Goal: Task Accomplishment & Management: Use online tool/utility

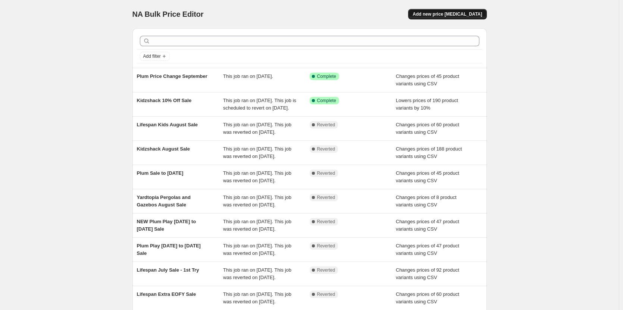
click at [449, 14] on span "Add new price [MEDICAL_DATA]" at bounding box center [446, 14] width 69 height 6
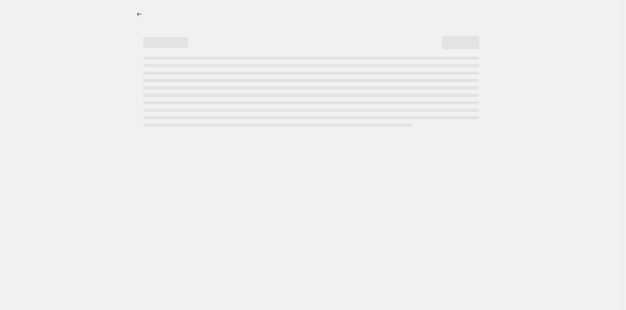
select select "percentage"
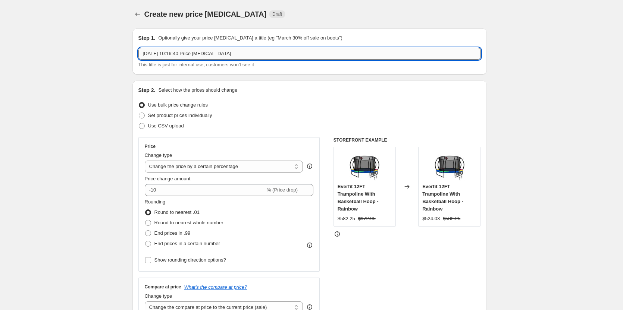
click at [192, 51] on input "9 Sept 2025, 10:16:40 Price change job" at bounding box center [309, 54] width 342 height 12
drag, startPoint x: 248, startPoint y: 56, endPoint x: 82, endPoint y: 48, distance: 165.7
type input "Lifespan Span Regen8 Promo"
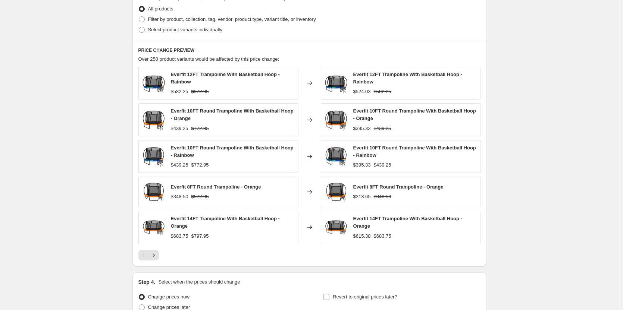
scroll to position [445, 0]
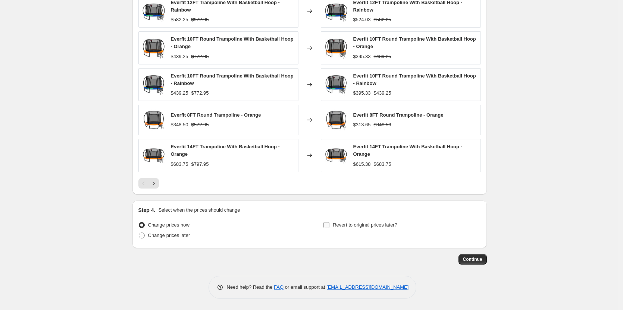
click at [393, 228] on span "Revert to original prices later?" at bounding box center [365, 225] width 64 height 6
click at [329, 228] on input "Revert to original prices later?" at bounding box center [326, 225] width 6 height 6
checkbox input "true"
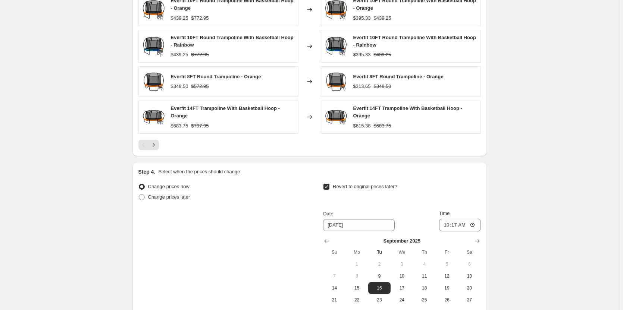
scroll to position [573, 0]
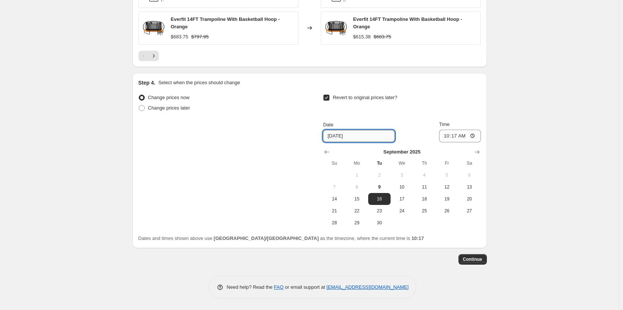
click at [375, 135] on input "9/16/2025" at bounding box center [359, 136] width 72 height 12
click at [474, 150] on button "Show next month, October 2025" at bounding box center [477, 152] width 10 height 10
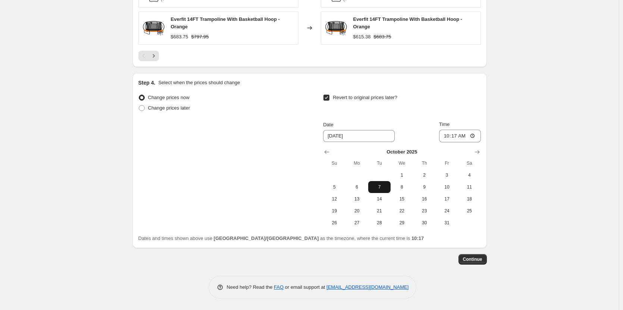
click at [378, 190] on span "7" at bounding box center [379, 187] width 16 height 6
type input "10/7/2025"
click at [445, 137] on input "10:17" at bounding box center [460, 136] width 42 height 13
type input "23:00"
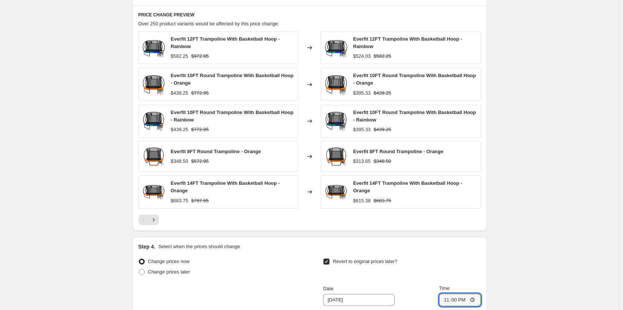
scroll to position [237, 0]
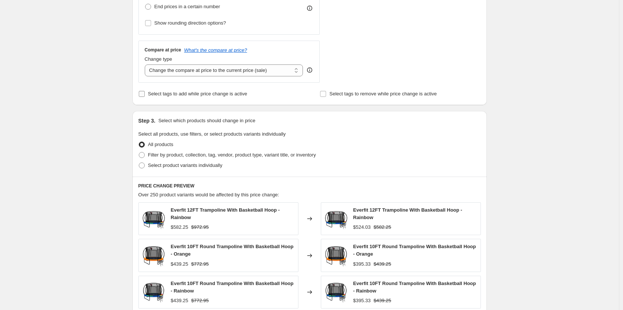
click at [176, 93] on span "Select tags to add while price change is active" at bounding box center [197, 94] width 99 height 6
click at [145, 93] on input "Select tags to add while price change is active" at bounding box center [142, 94] width 6 height 6
checkbox input "true"
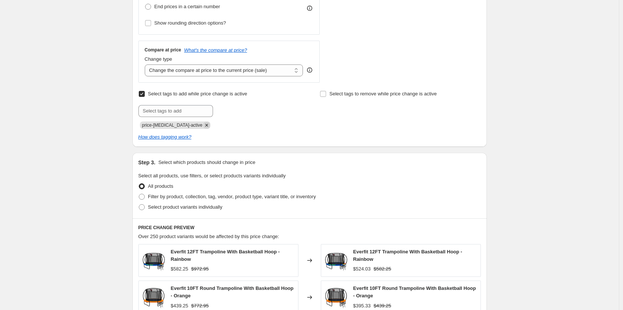
click at [203, 124] on icon "Remove price-change-job-active" at bounding box center [206, 125] width 7 height 7
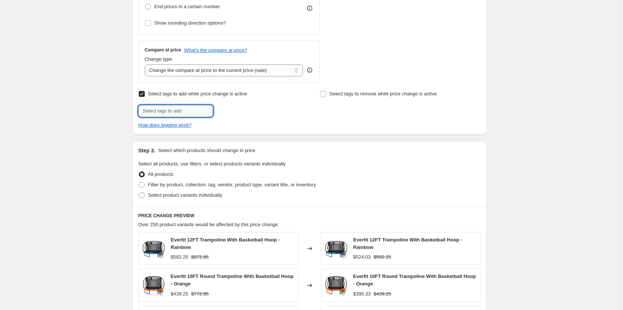
click at [186, 114] on input "text" at bounding box center [175, 111] width 75 height 12
paste input "price-change-lifespan-active"
type input "price-change-lifespan-active"
click at [70, 84] on div "Create new price change job. This page is ready Create new price change job Dra…" at bounding box center [309, 219] width 618 height 912
click at [256, 117] on div "price-change-lifespan-active Add price-change..." at bounding box center [218, 111] width 161 height 12
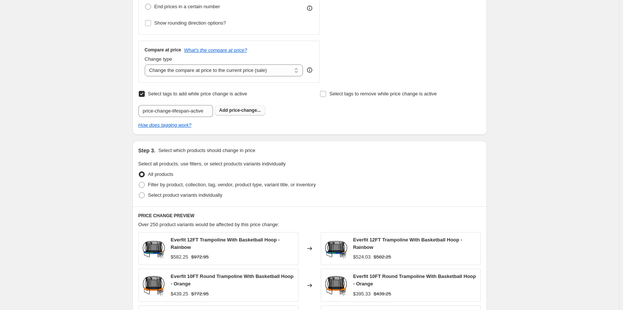
click at [253, 113] on span "price-change..." at bounding box center [245, 110] width 32 height 5
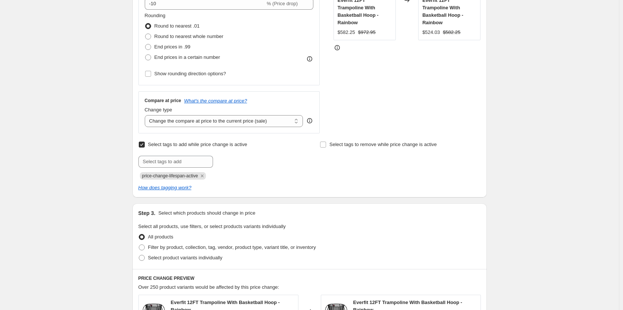
scroll to position [37, 0]
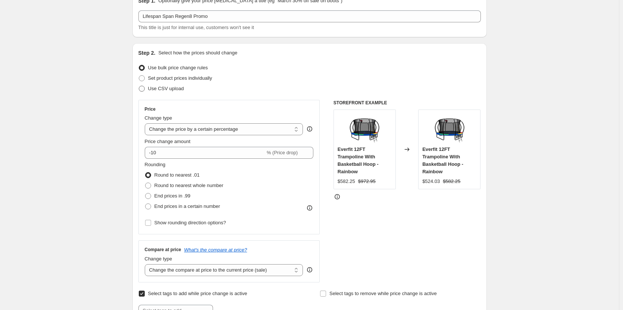
click at [181, 84] on label "Use CSV upload" at bounding box center [160, 89] width 45 height 10
click at [139, 86] on input "Use CSV upload" at bounding box center [139, 86] width 0 height 0
radio input "true"
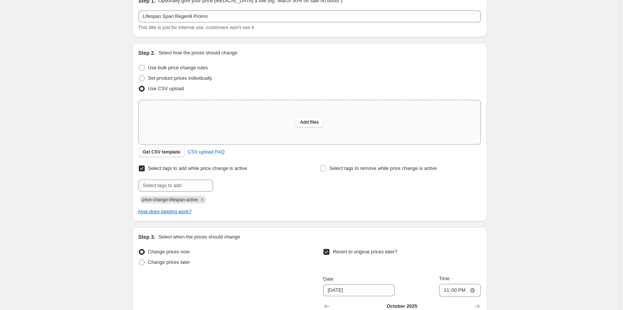
click at [202, 122] on div "Add files" at bounding box center [309, 122] width 341 height 44
type input "C:\fakepath\REGEN8-promo-upload-CSV.csv"
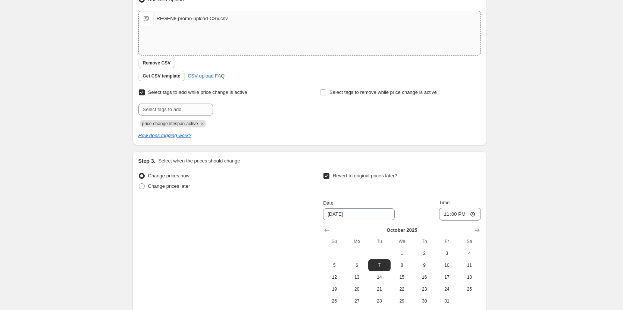
scroll to position [205, 0]
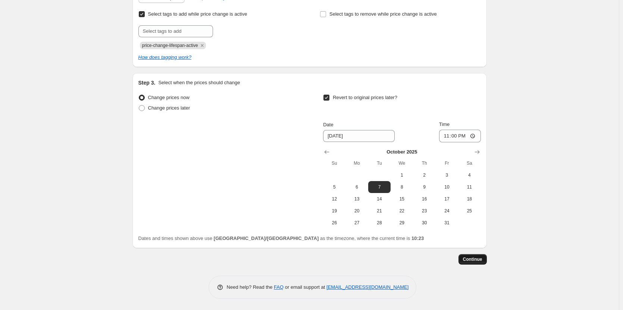
click at [478, 258] on span "Continue" at bounding box center [472, 259] width 19 height 6
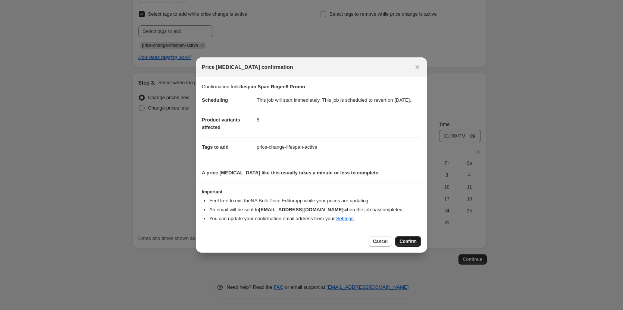
click at [406, 245] on span "Confirm" at bounding box center [407, 242] width 17 height 6
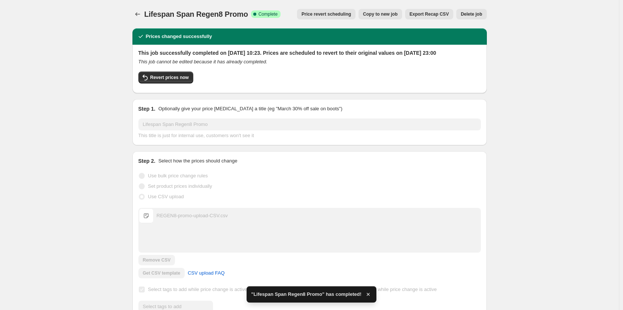
click at [139, 13] on icon "Price change jobs" at bounding box center [137, 13] width 7 height 7
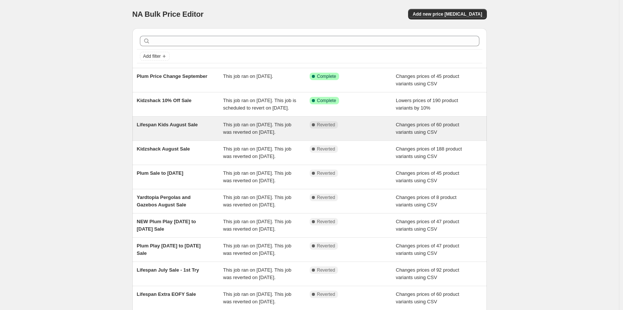
click at [168, 136] on div "Lifespan Kids August Sale" at bounding box center [180, 128] width 86 height 15
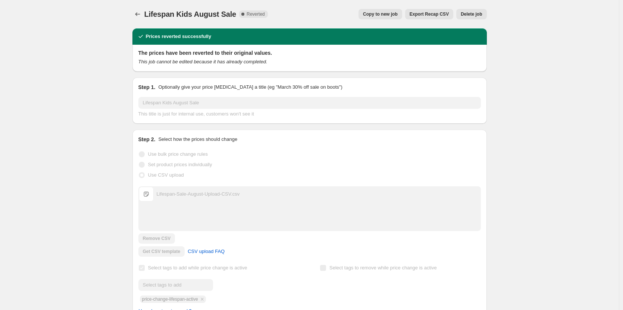
scroll to position [112, 0]
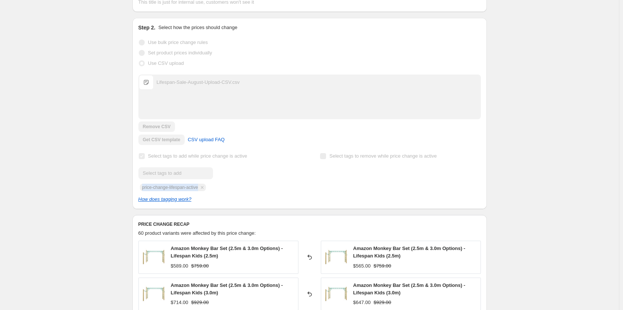
drag, startPoint x: 199, startPoint y: 190, endPoint x: 133, endPoint y: 188, distance: 66.0
click at [133, 188] on div "Prices reverted successfully The prices have been reverted to their original va…" at bounding box center [306, 265] width 360 height 709
copy span "price-change-lifespan-active"
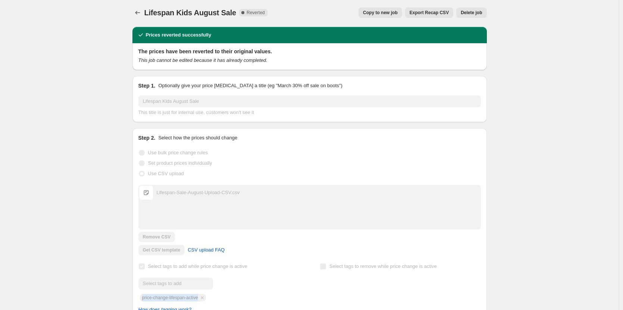
scroll to position [0, 0]
